Goal: Information Seeking & Learning: Learn about a topic

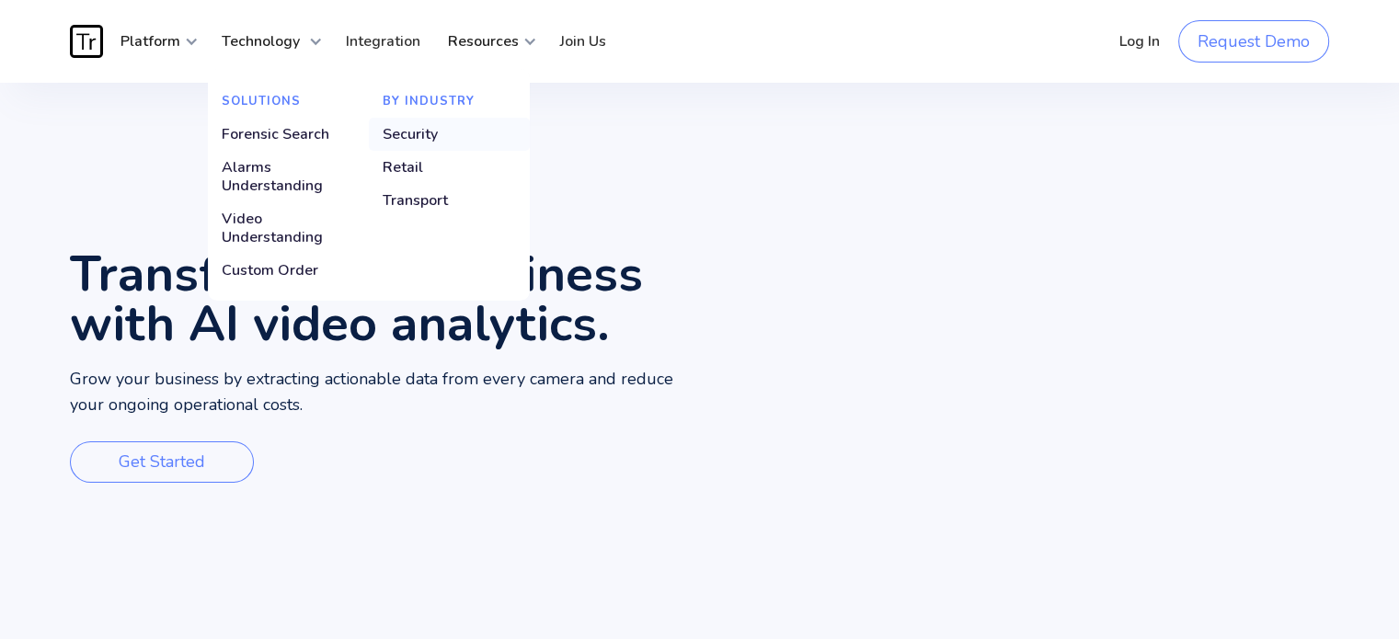
click at [447, 137] on link "Security" at bounding box center [449, 134] width 161 height 33
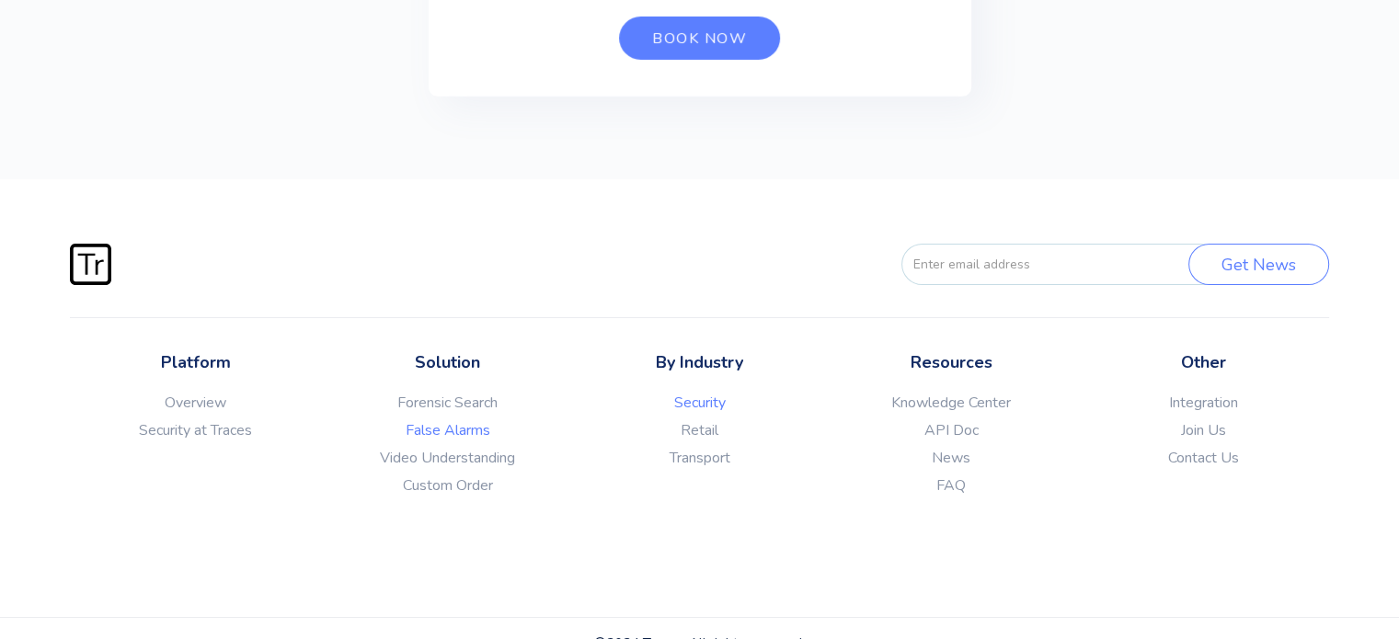
scroll to position [6504, 0]
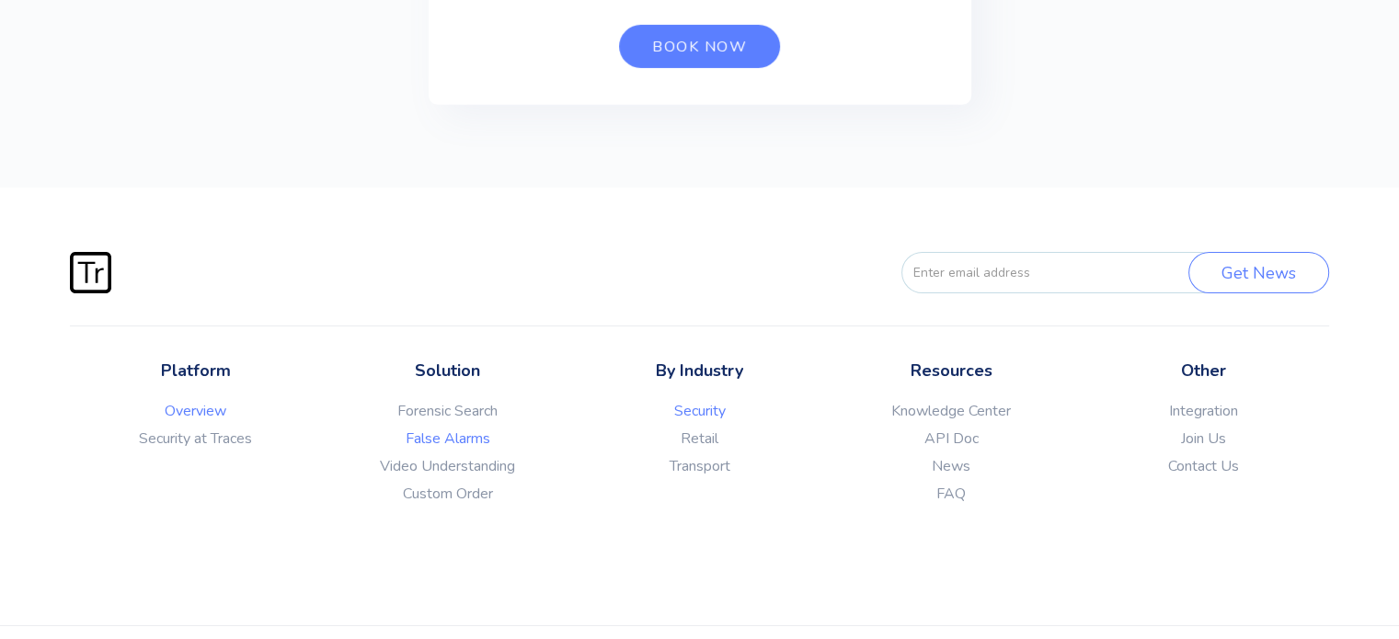
click at [210, 420] on link "Overview" at bounding box center [196, 411] width 252 height 18
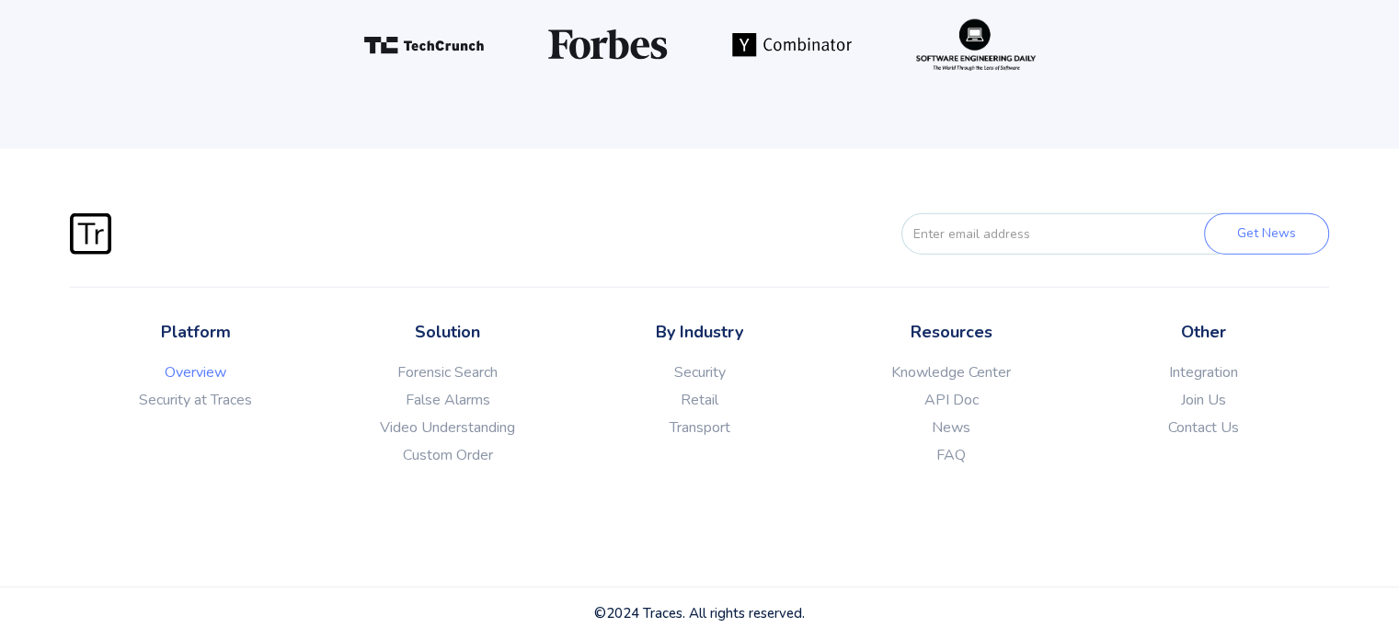
scroll to position [4902, 0]
click at [219, 409] on link "Security at Traces" at bounding box center [196, 400] width 252 height 18
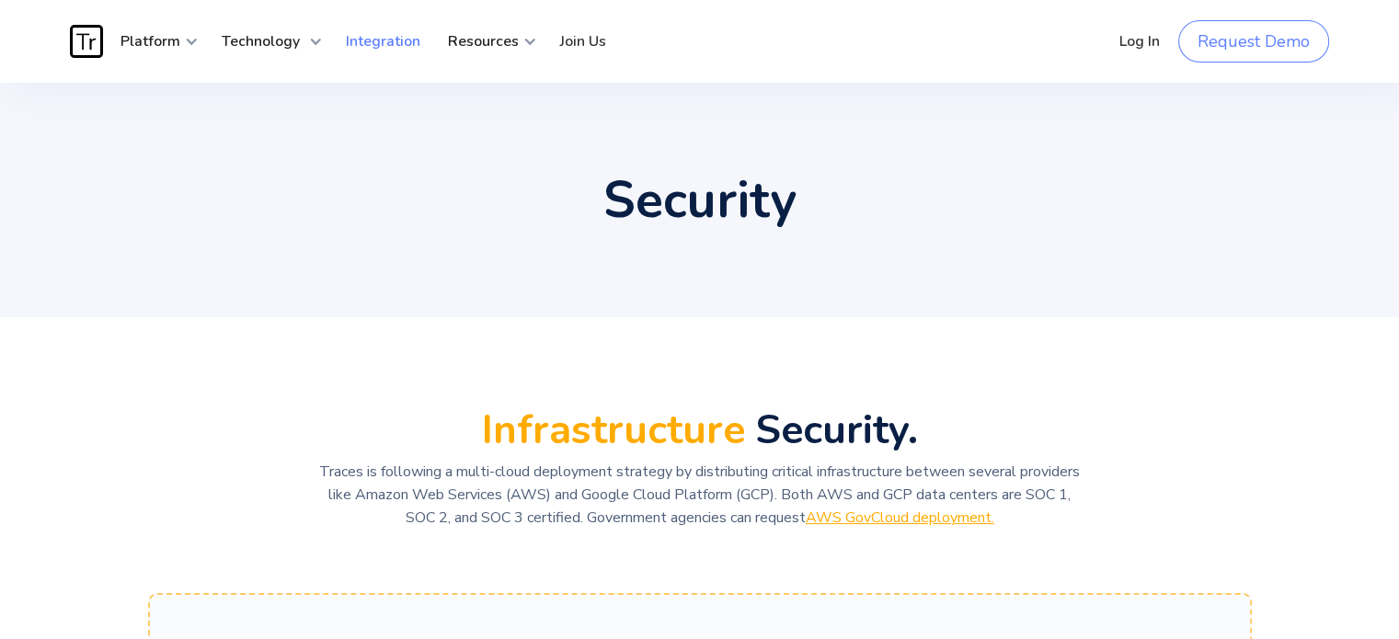
click at [406, 40] on link "Integration" at bounding box center [383, 41] width 102 height 55
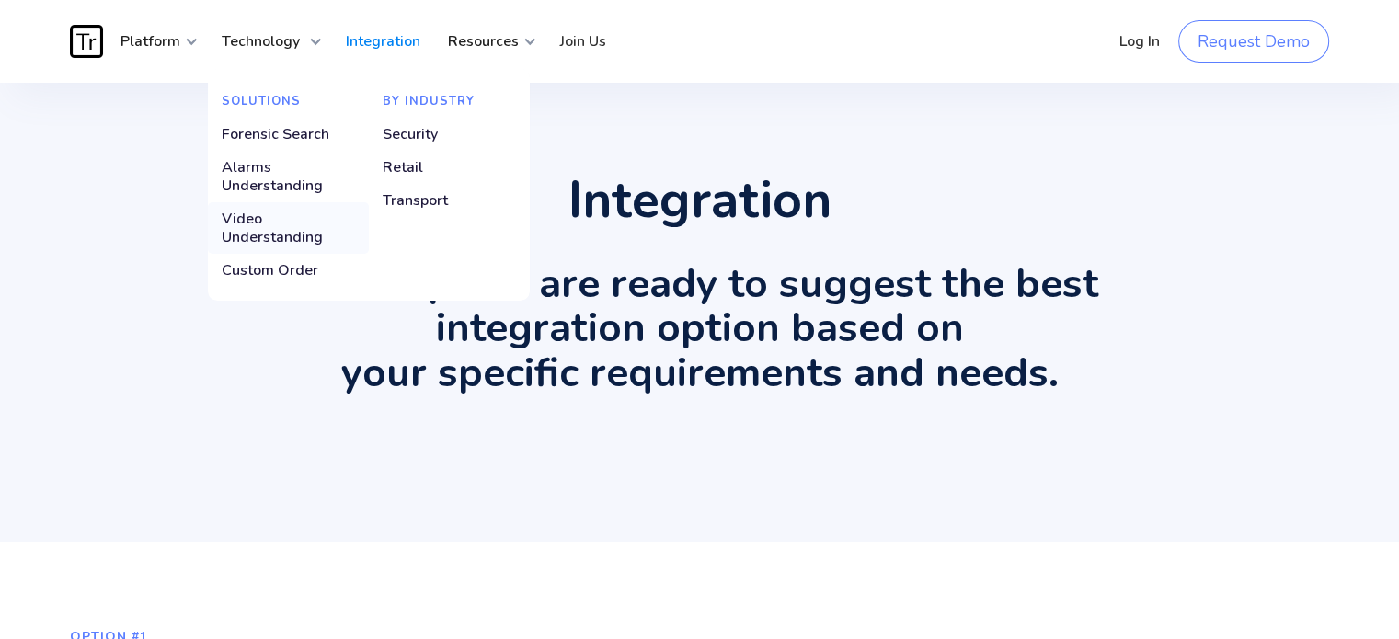
click at [278, 220] on div "Video Understanding" at bounding box center [288, 228] width 133 height 37
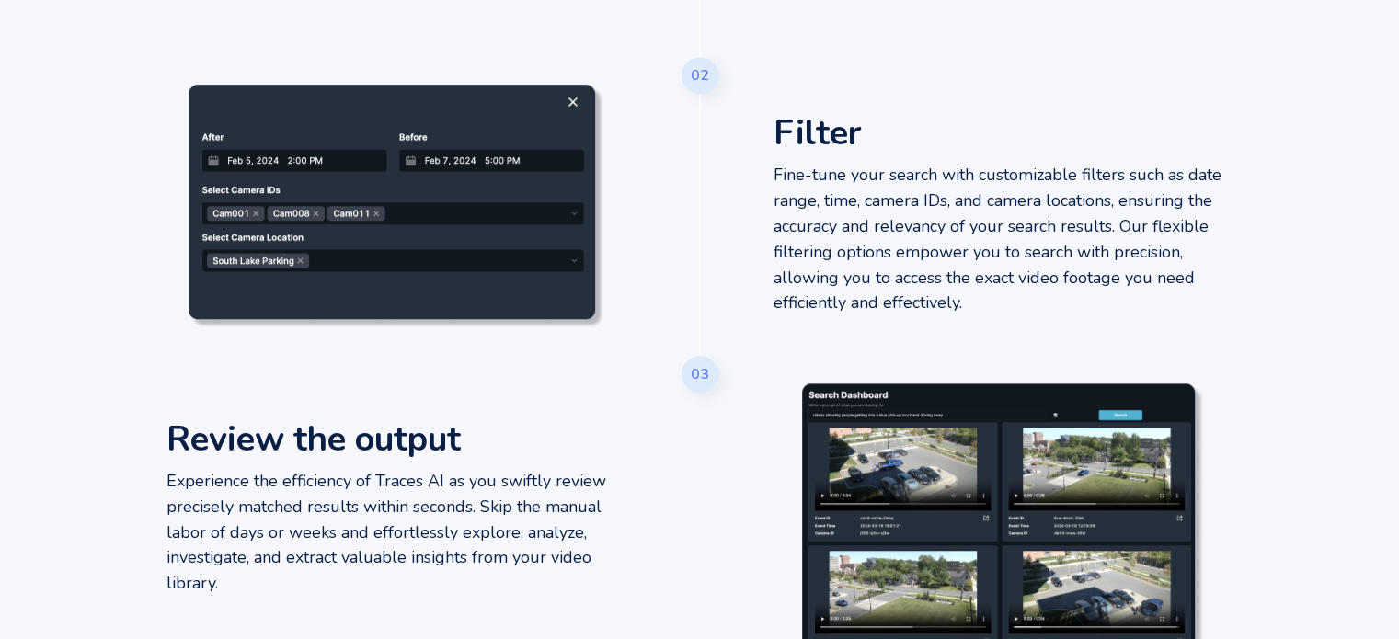
scroll to position [1086, 0]
click at [731, 533] on div "Review the output Experience the efficiency of Traces AI as you swiftly review …" at bounding box center [700, 525] width 1104 height 341
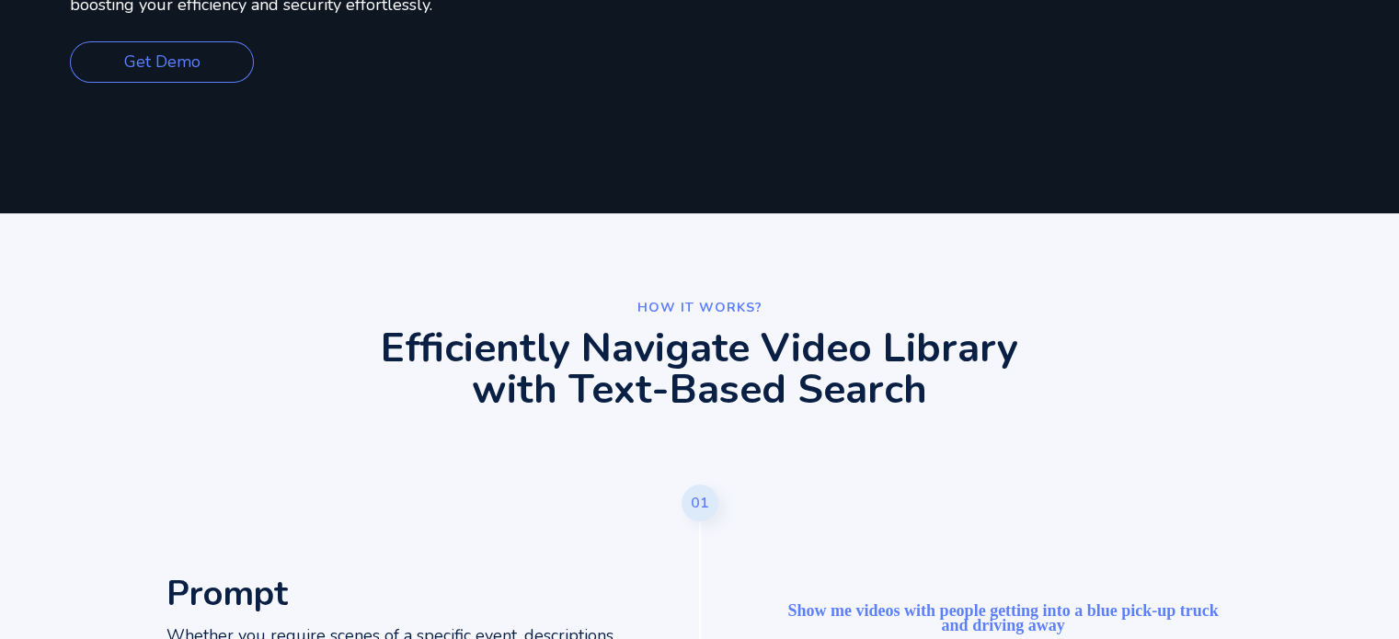
scroll to position [0, 0]
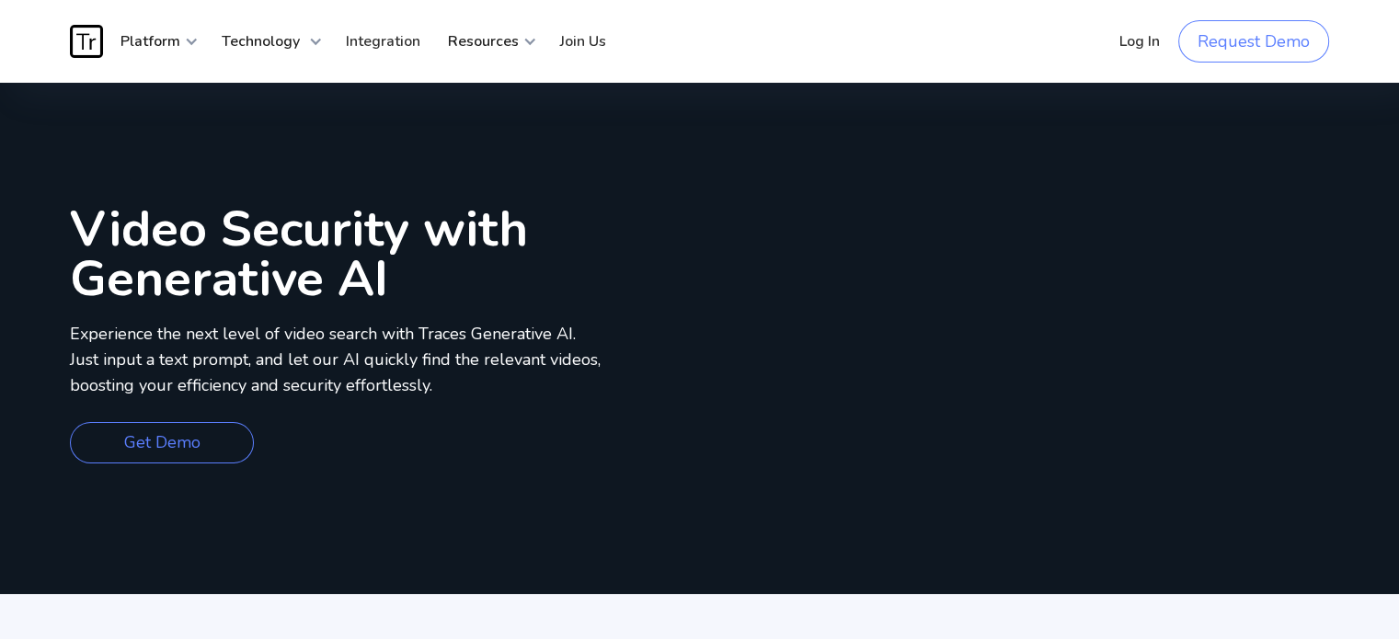
click at [87, 44] on img "home" at bounding box center [86, 41] width 33 height 33
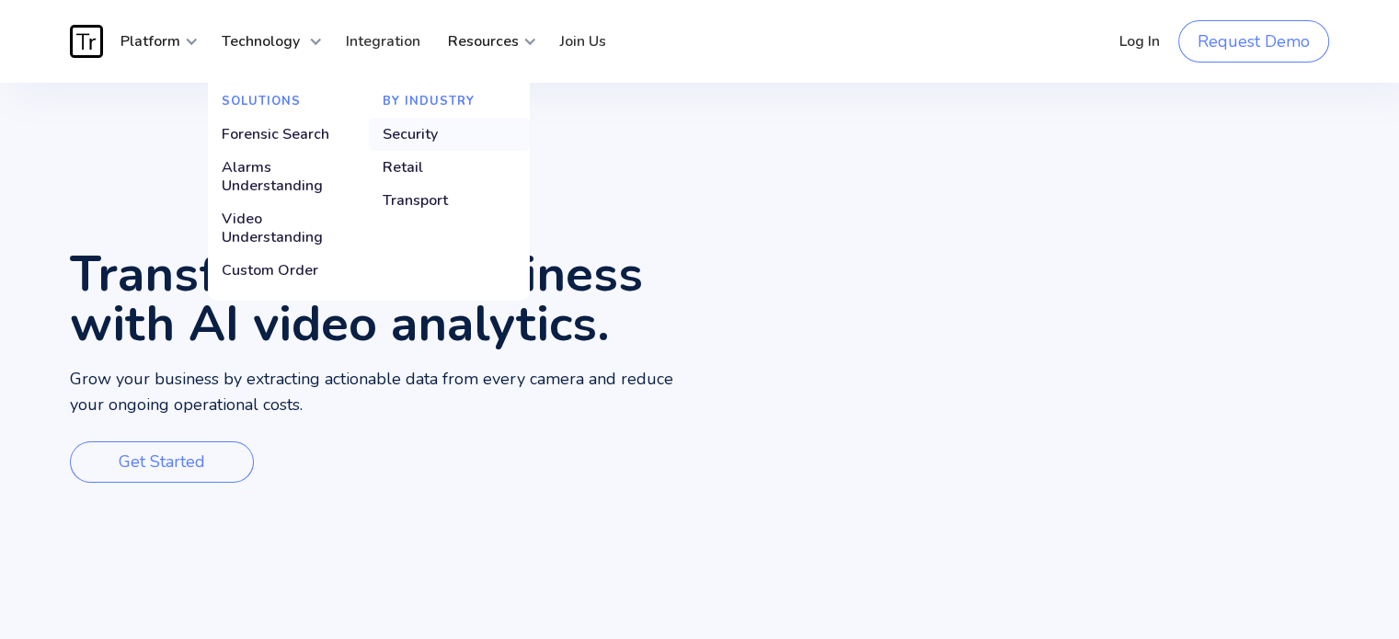
click at [431, 132] on div "Security" at bounding box center [410, 134] width 55 height 18
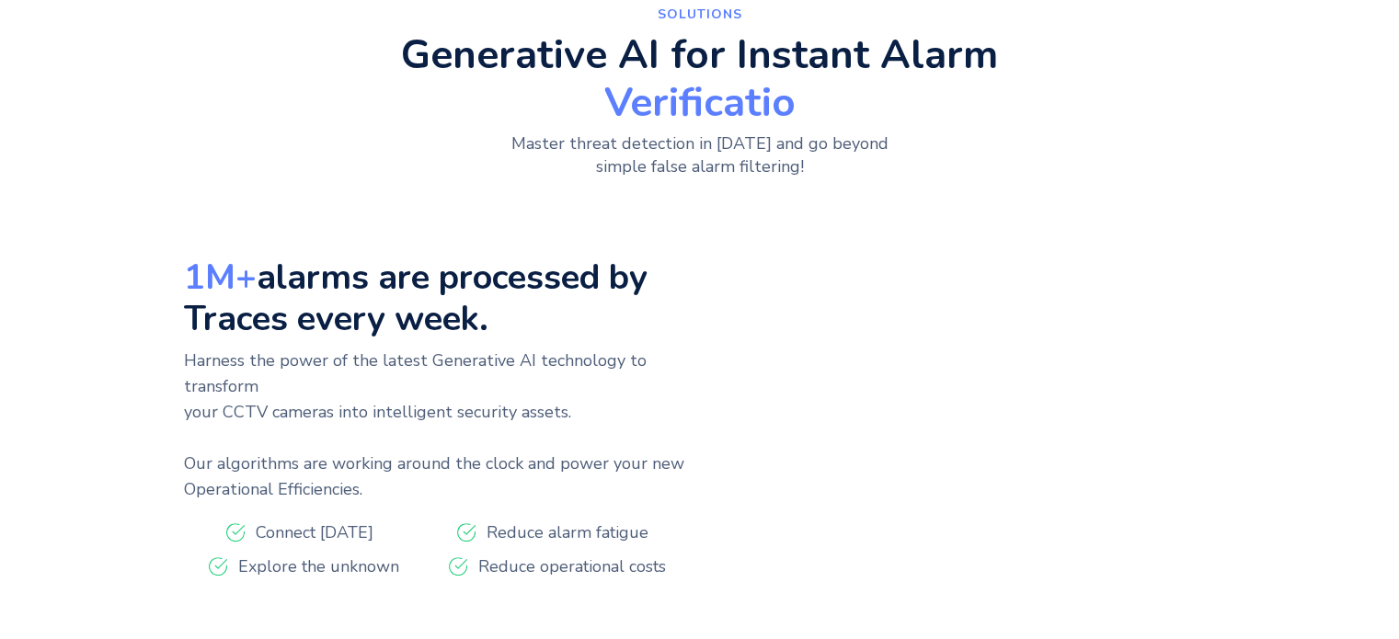
scroll to position [725, 0]
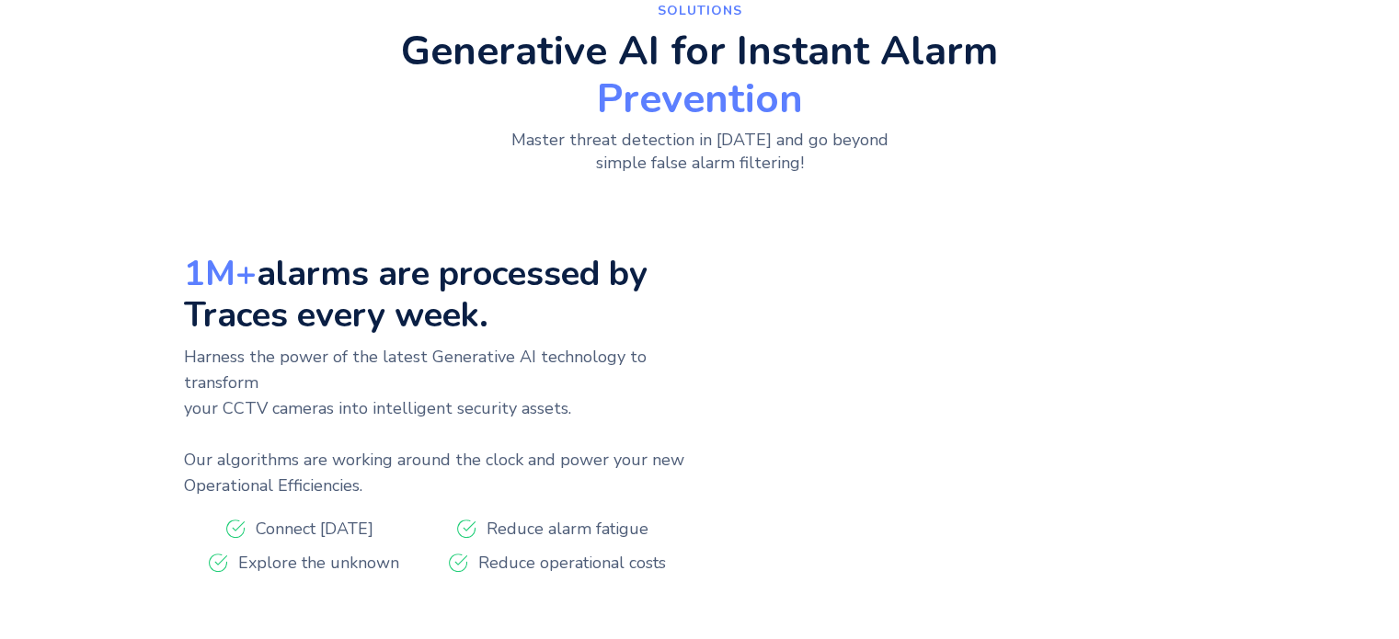
click at [475, 485] on div "1M+ alarms are processed by Traces every week. Harness the power of the latest …" at bounding box center [442, 421] width 516 height 392
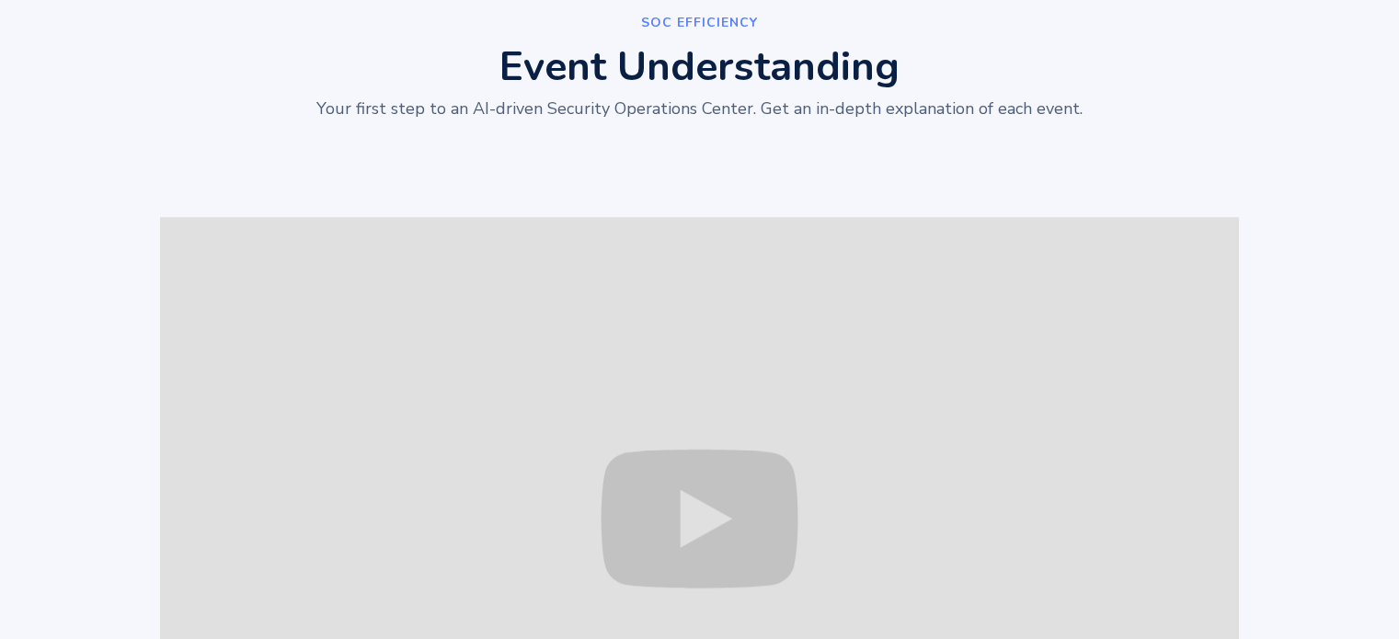
scroll to position [1497, 0]
